Goal: Download file/media

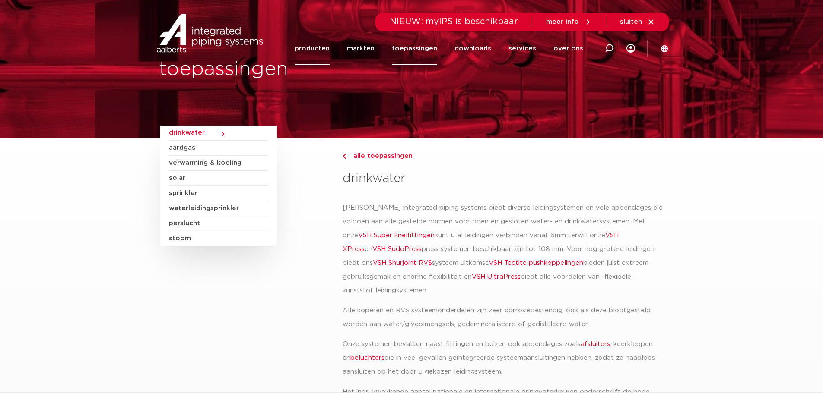
click at [324, 46] on link "producten" at bounding box center [312, 48] width 35 height 33
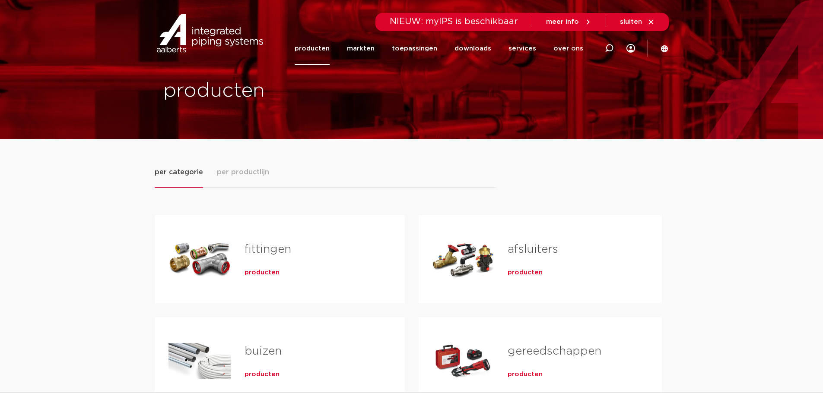
click at [260, 271] on span "producten" at bounding box center [261, 273] width 35 height 9
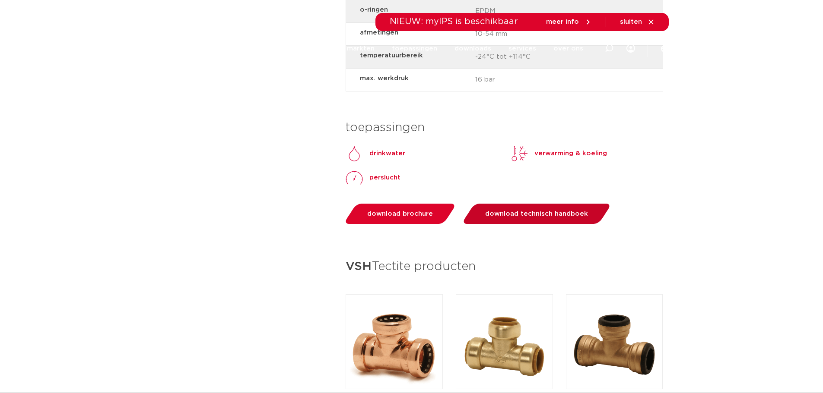
click at [530, 214] on span "download technisch handboek" at bounding box center [536, 214] width 103 height 6
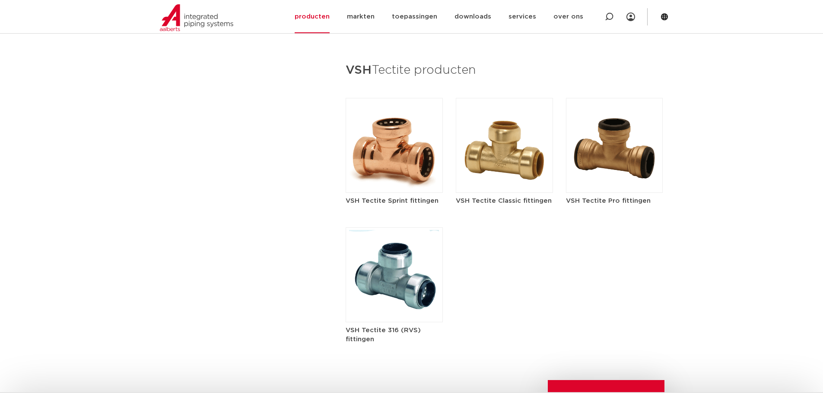
scroll to position [1036, 0]
